Goal: Find specific page/section: Find specific page/section

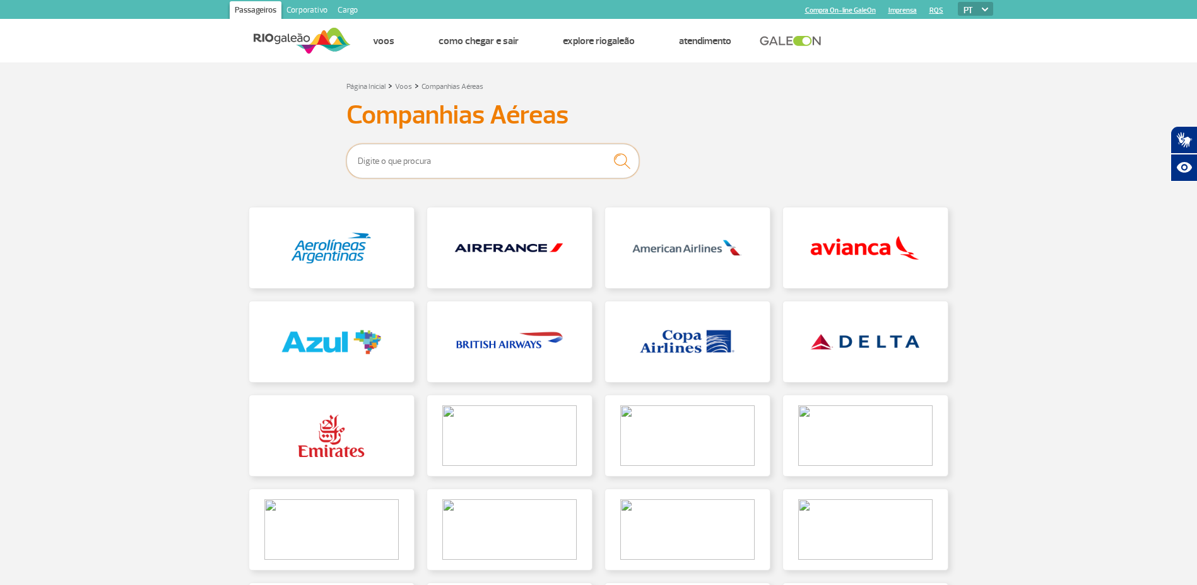
click at [419, 159] on input "text" at bounding box center [492, 161] width 293 height 35
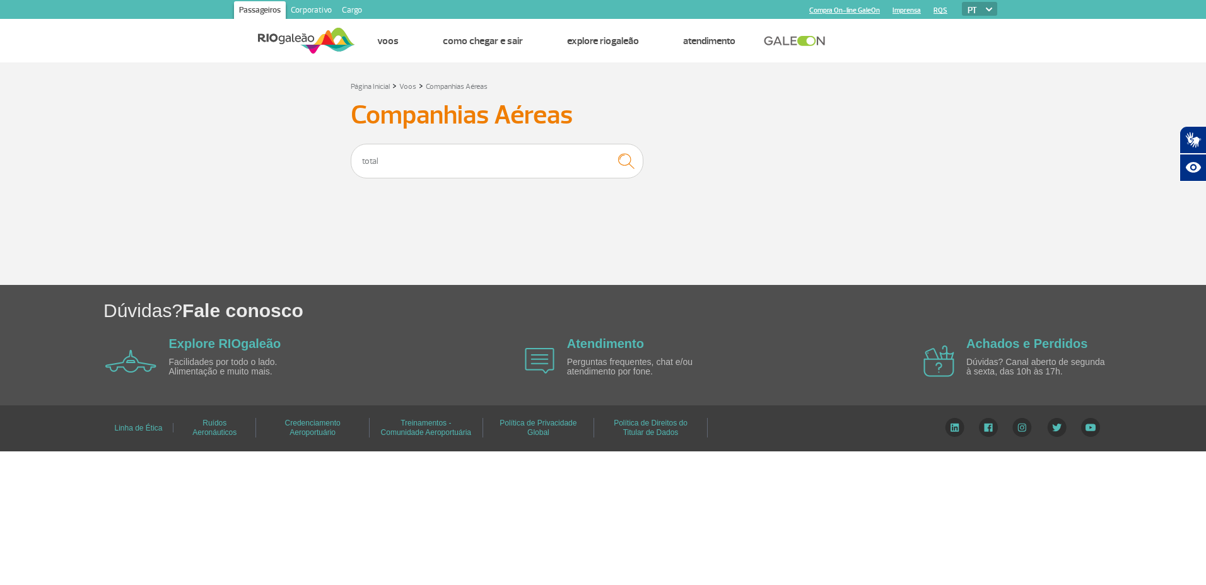
click at [626, 163] on img "submit" at bounding box center [626, 161] width 28 height 27
click at [549, 165] on input "total" at bounding box center [497, 161] width 293 height 35
click at [608, 147] on button "submit" at bounding box center [626, 161] width 36 height 28
type input "t"
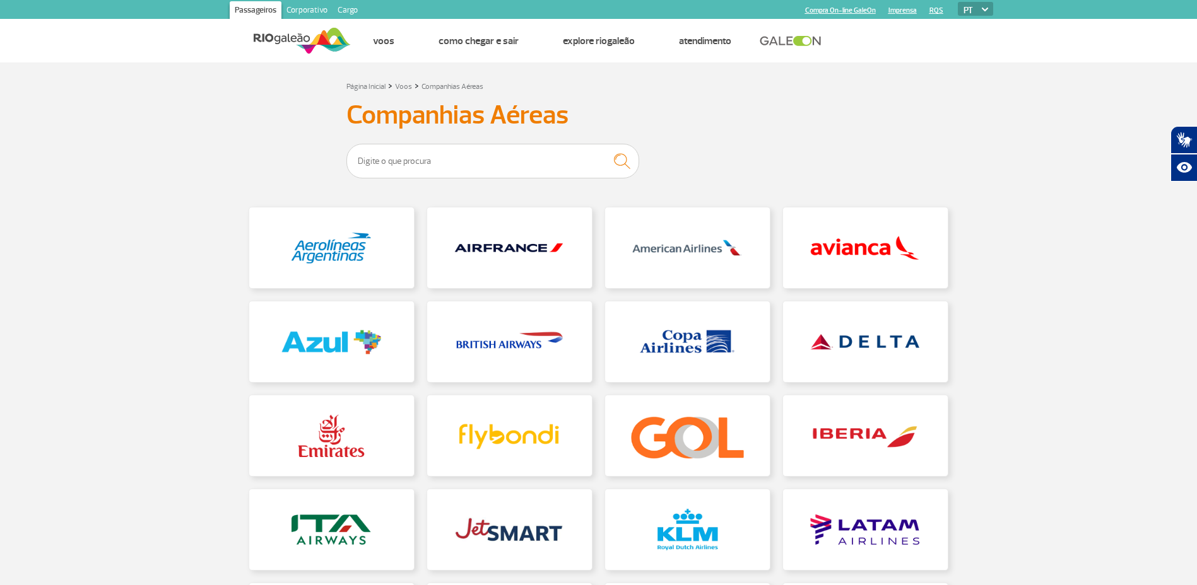
click at [736, 90] on div "Página Inicial > Voos > Companhias Aéreas" at bounding box center [598, 85] width 505 height 15
click at [456, 121] on h3 "Companhias Aéreas" at bounding box center [598, 116] width 505 height 32
click at [523, 112] on h3 "Companhias Aéreas" at bounding box center [598, 116] width 505 height 32
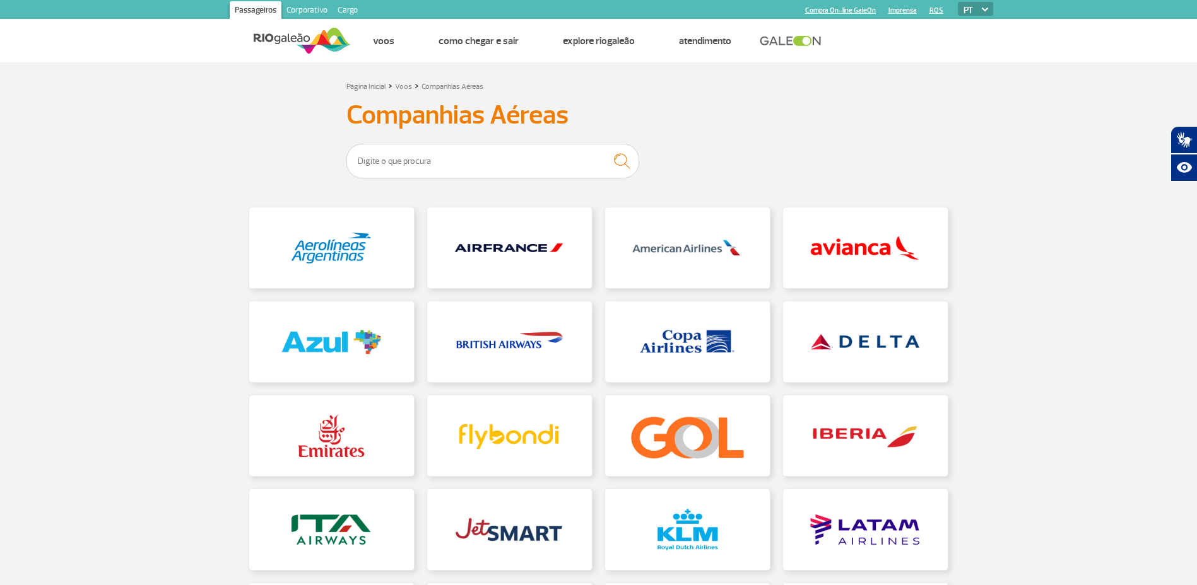
click at [474, 116] on h3 "Companhias Aéreas" at bounding box center [598, 116] width 505 height 32
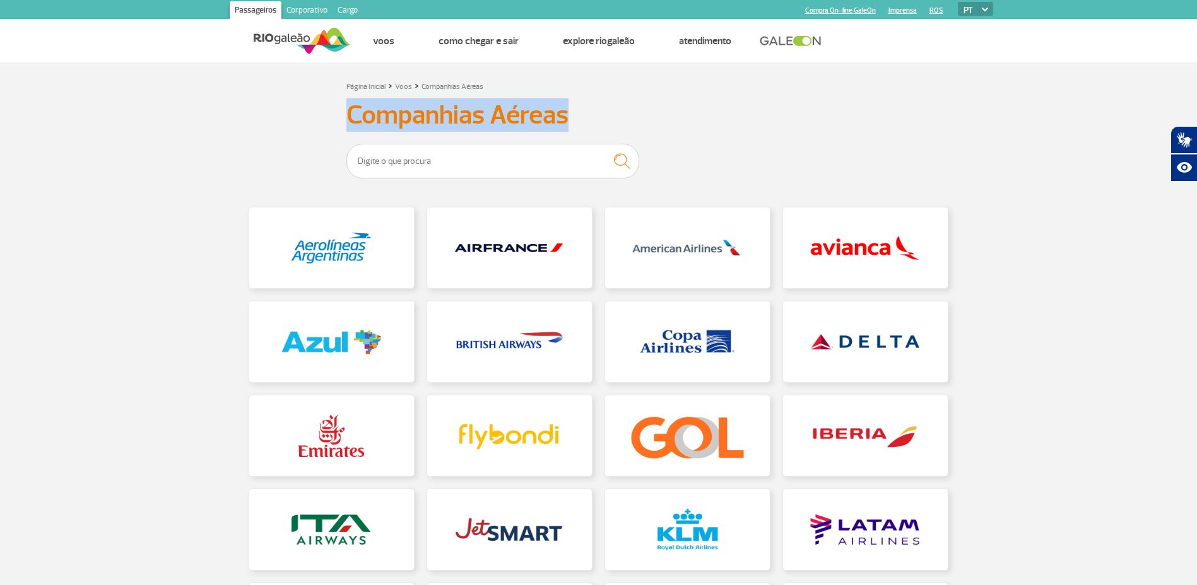
click at [474, 116] on h3 "Companhias Aéreas" at bounding box center [598, 116] width 505 height 32
click at [531, 116] on h3 "Companhias Aéreas" at bounding box center [598, 116] width 505 height 32
